Goal: Information Seeking & Learning: Learn about a topic

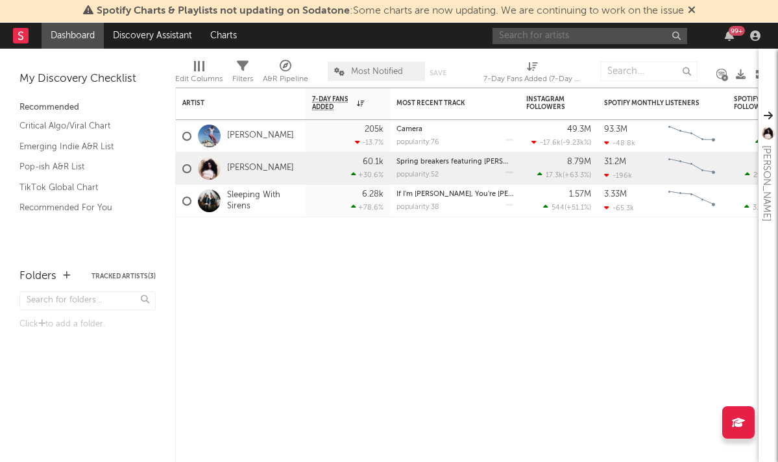
click at [577, 36] on input "text" at bounding box center [589, 36] width 195 height 16
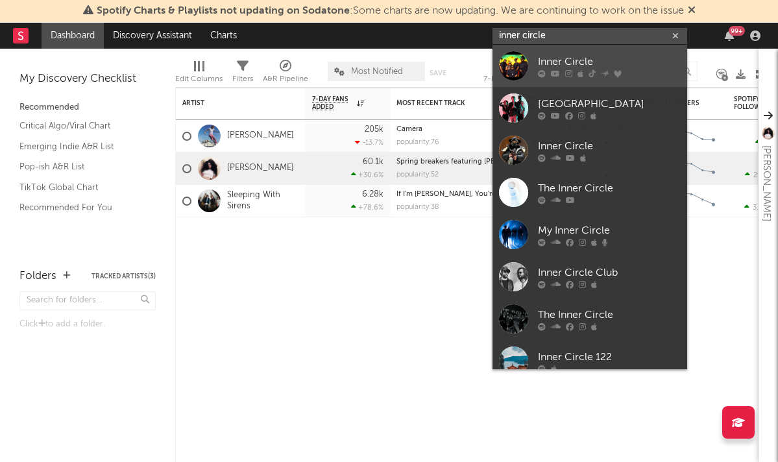
type input "inner circle"
click at [571, 54] on div "Inner Circle" at bounding box center [609, 62] width 143 height 16
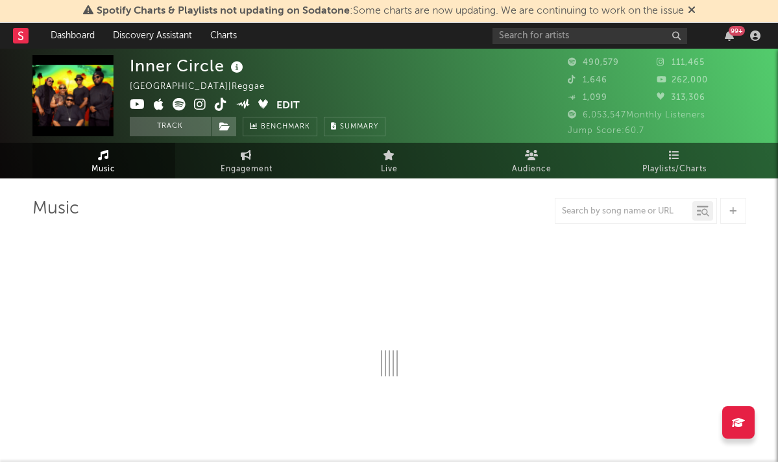
select select "6m"
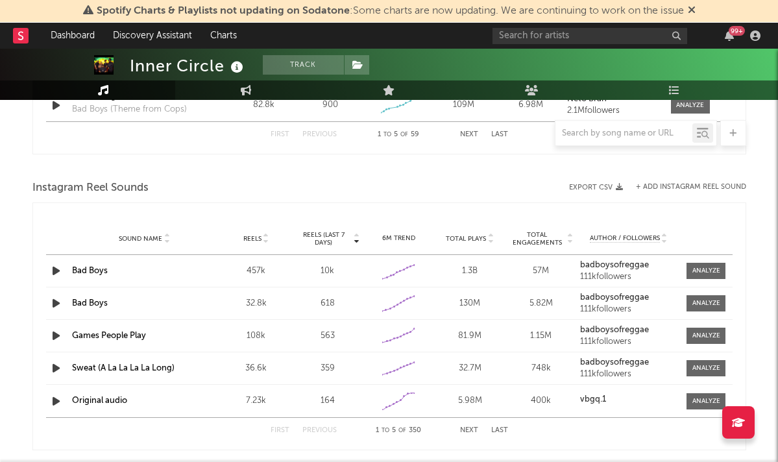
scroll to position [1122, 0]
click at [687, 266] on span at bounding box center [705, 270] width 39 height 16
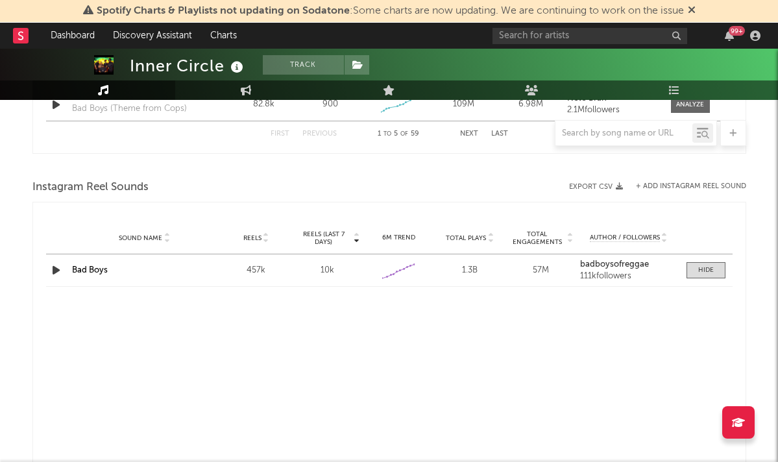
select select "6m"
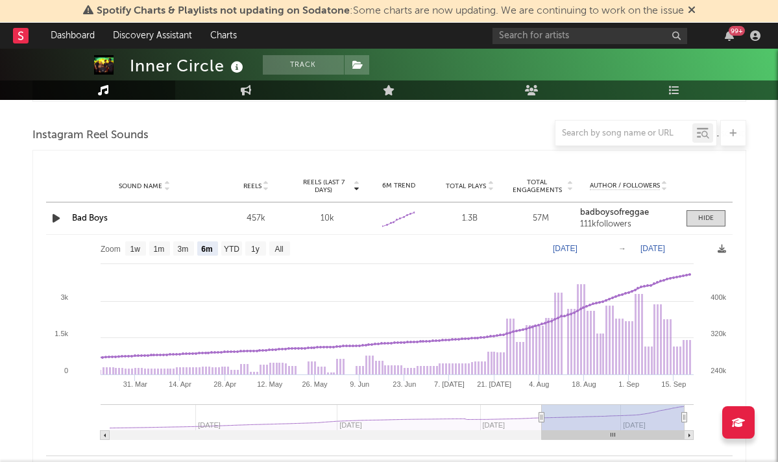
scroll to position [1174, 0]
click at [94, 217] on link "Bad Boys" at bounding box center [90, 218] width 36 height 8
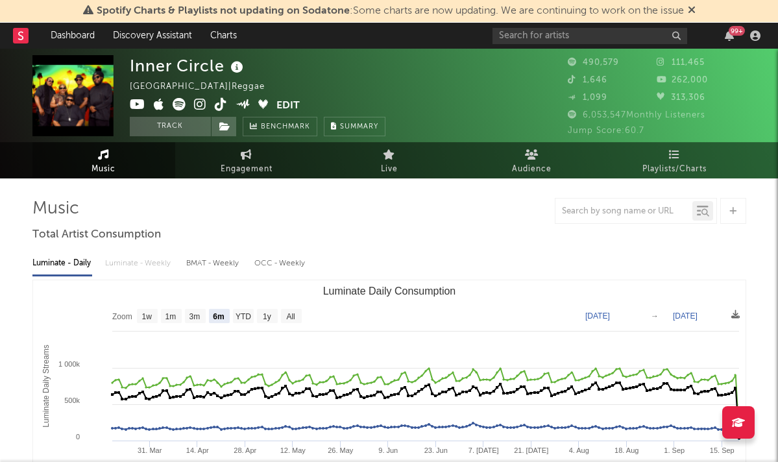
scroll to position [0, 0]
